Goal: Go to known website: Access a specific website the user already knows

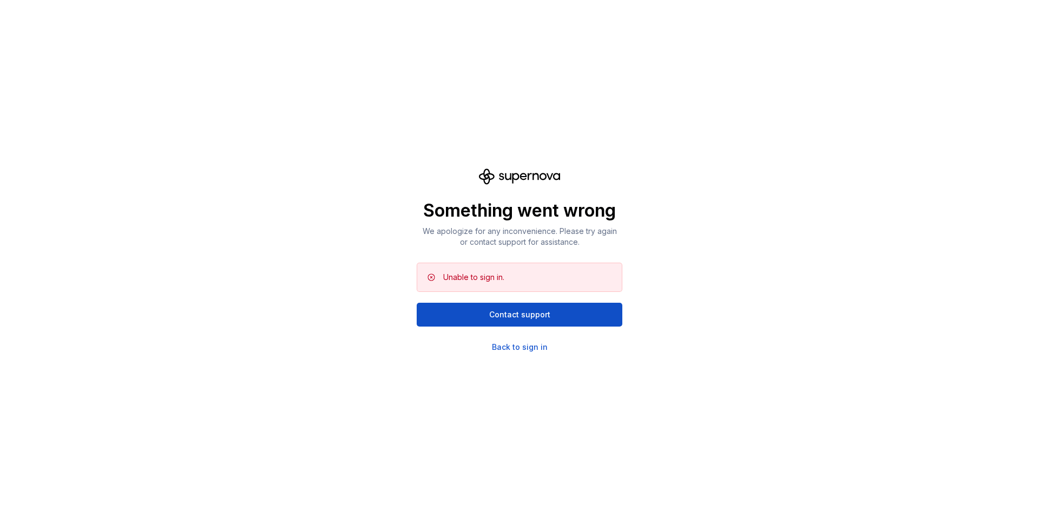
click at [584, 279] on div "Unable to sign in." at bounding box center [528, 277] width 170 height 11
click at [537, 348] on div "Back to sign in" at bounding box center [520, 347] width 56 height 11
